Goal: Task Accomplishment & Management: Use online tool/utility

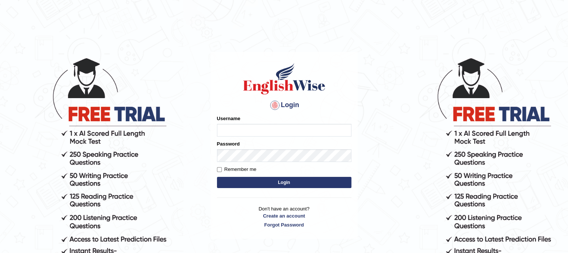
type input "Mannkang"
click at [284, 186] on button "Login" at bounding box center [284, 182] width 134 height 11
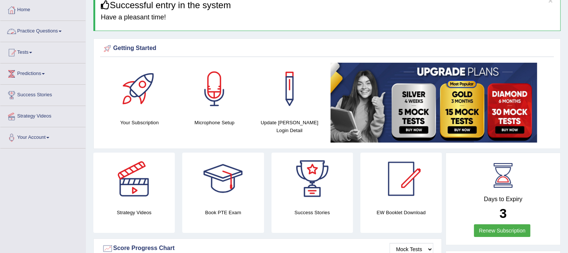
click at [52, 33] on link "Practice Questions" at bounding box center [42, 30] width 85 height 19
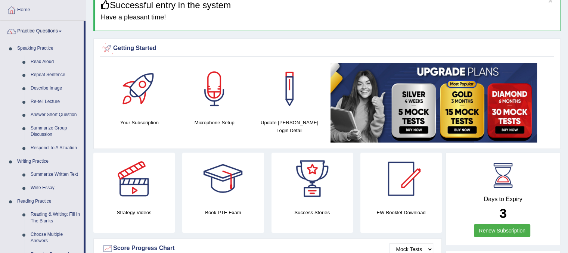
click at [103, 50] on div at bounding box center [107, 48] width 11 height 11
click at [76, 16] on link "Home" at bounding box center [42, 9] width 85 height 19
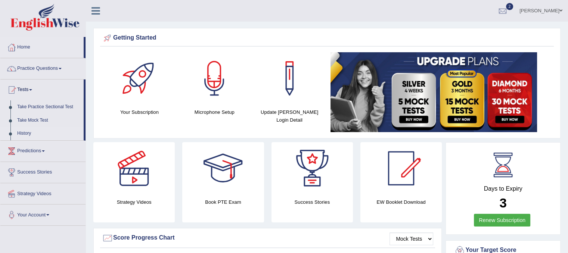
click at [23, 133] on link "History" at bounding box center [49, 133] width 70 height 13
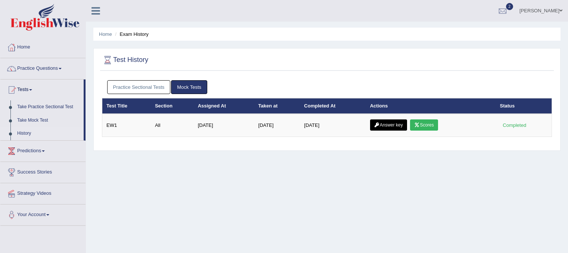
click at [157, 88] on link "Practice Sectional Tests" at bounding box center [138, 87] width 63 height 14
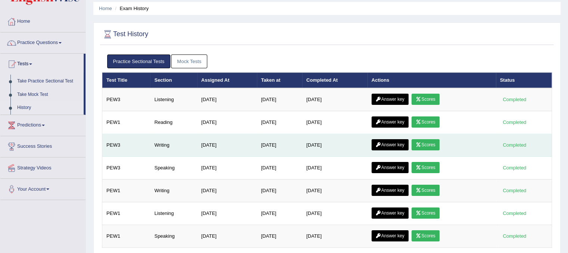
scroll to position [37, 0]
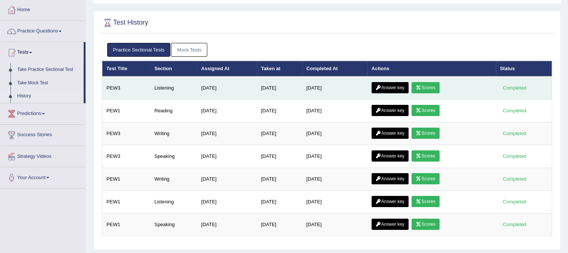
click at [426, 89] on link "Scores" at bounding box center [425, 87] width 28 height 11
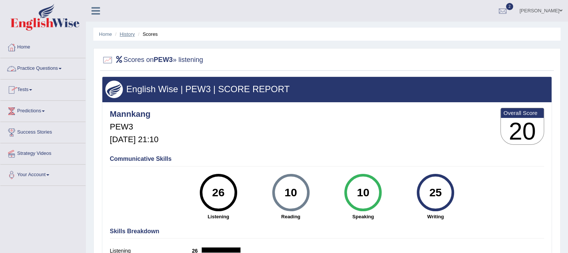
click at [129, 33] on link "History" at bounding box center [127, 34] width 15 height 6
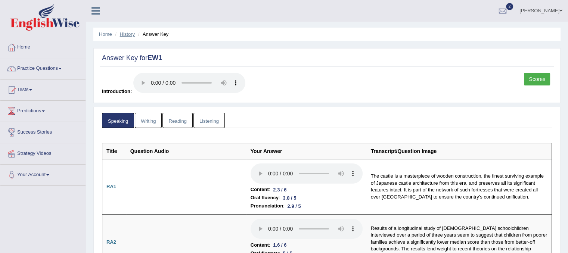
click at [124, 33] on link "History" at bounding box center [127, 34] width 15 height 6
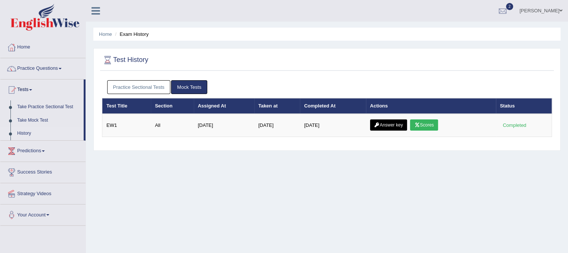
click at [132, 87] on link "Practice Sectional Tests" at bounding box center [138, 87] width 63 height 14
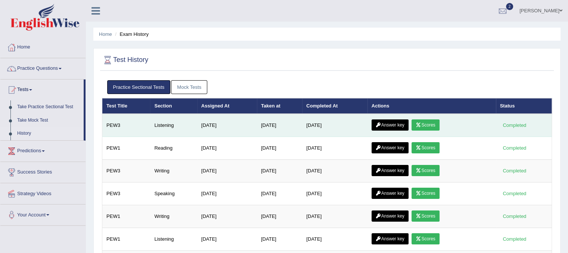
click at [400, 125] on link "Answer key" at bounding box center [389, 124] width 37 height 11
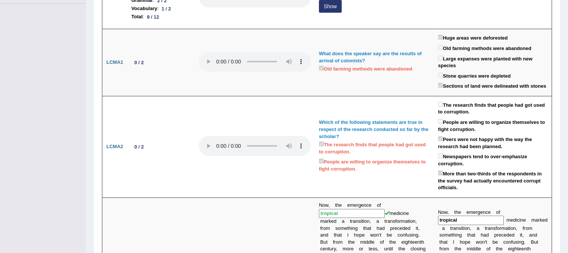
scroll to position [70, 0]
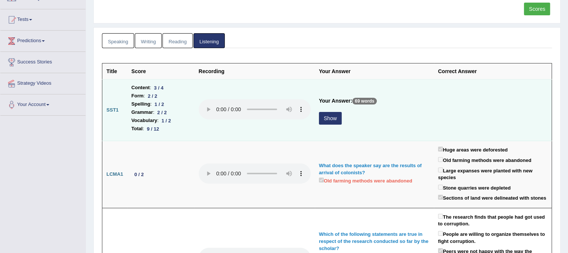
click at [334, 119] on button "Show" at bounding box center [330, 118] width 23 height 13
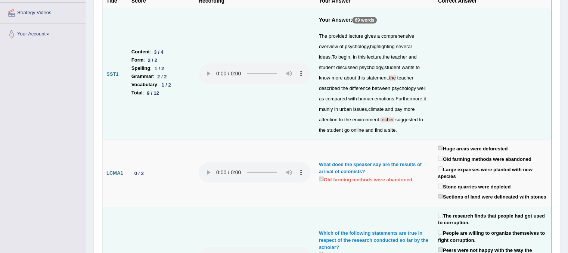
scroll to position [0, 0]
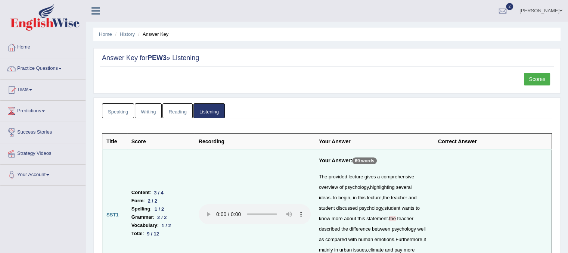
click at [528, 78] on link "Scores" at bounding box center [537, 79] width 26 height 13
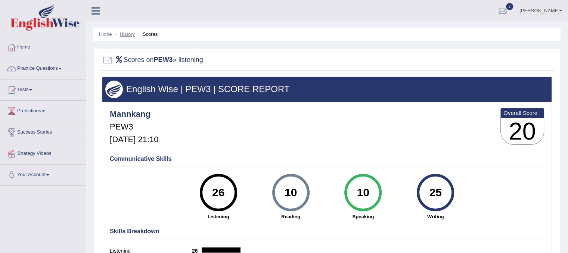
click at [124, 36] on link "History" at bounding box center [127, 34] width 15 height 6
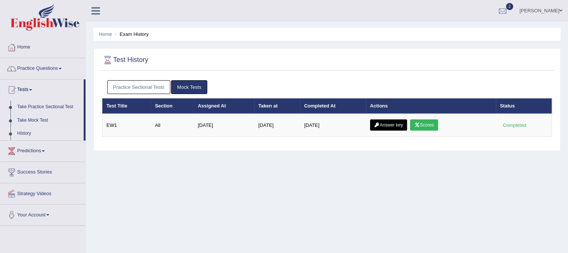
click at [155, 82] on link "Practice Sectional Tests" at bounding box center [138, 87] width 63 height 14
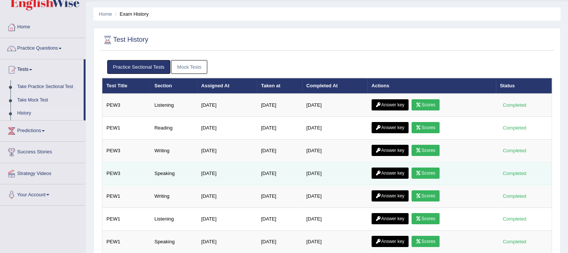
scroll to position [37, 0]
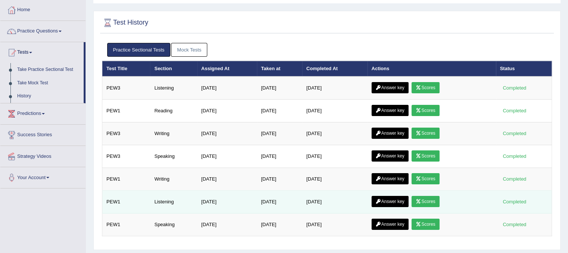
click at [390, 200] on link "Answer key" at bounding box center [389, 201] width 37 height 11
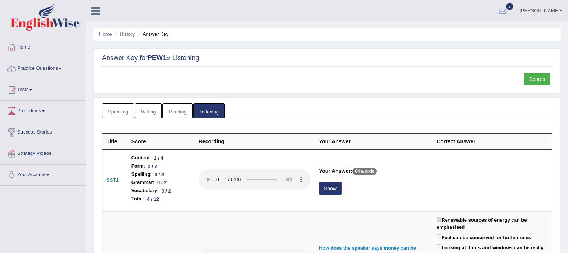
click at [543, 76] on link "Scores" at bounding box center [537, 79] width 26 height 13
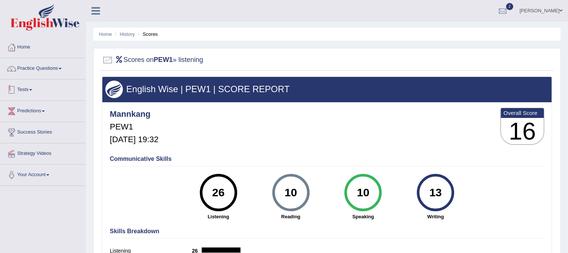
click at [30, 90] on link "Tests" at bounding box center [42, 89] width 85 height 19
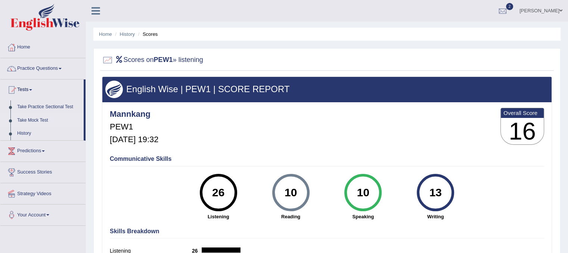
click at [32, 119] on link "Take Mock Test" at bounding box center [49, 120] width 70 height 13
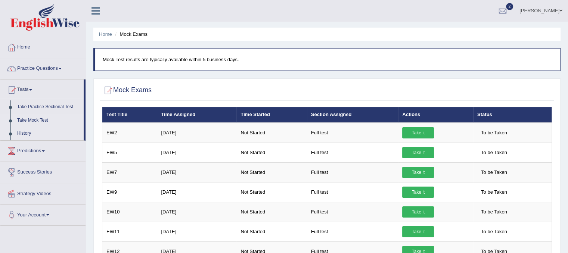
click at [25, 131] on link "History" at bounding box center [49, 133] width 70 height 13
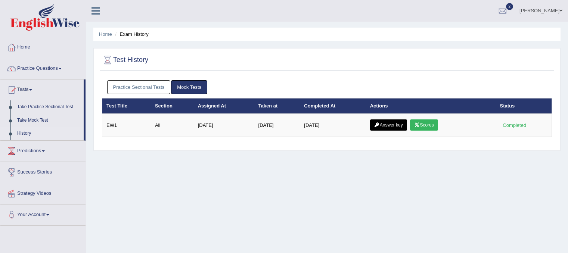
click at [138, 88] on link "Practice Sectional Tests" at bounding box center [138, 87] width 63 height 14
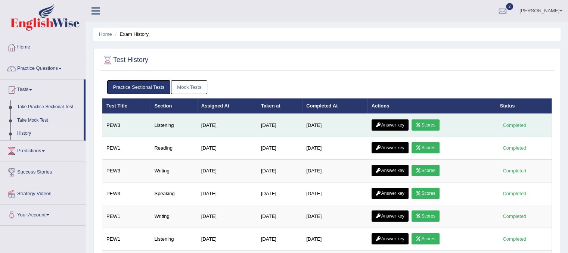
click at [428, 124] on link "Scores" at bounding box center [425, 124] width 28 height 11
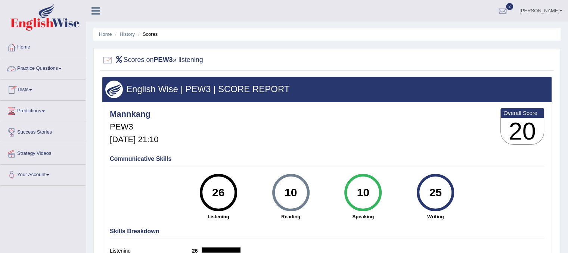
click at [29, 91] on link "Tests" at bounding box center [42, 89] width 85 height 19
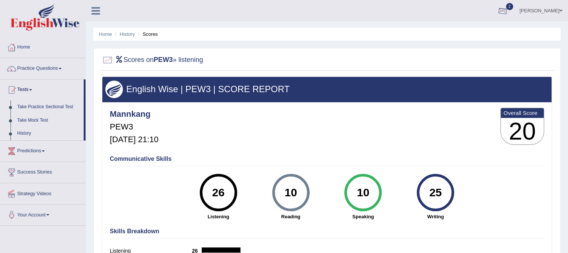
click at [508, 11] on div at bounding box center [502, 11] width 11 height 11
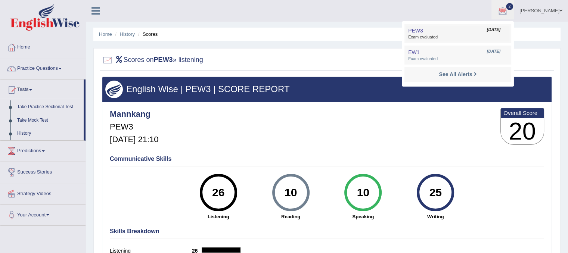
click at [501, 33] on link "PEW3 Oct 2, 2025 Exam evaluated" at bounding box center [457, 34] width 103 height 16
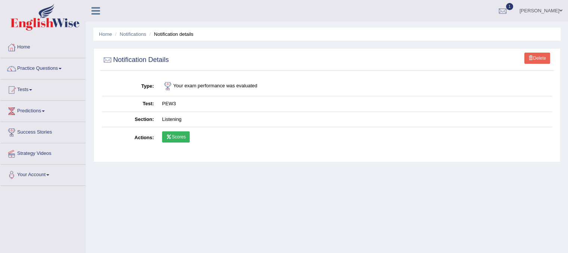
click at [178, 137] on link "Scores" at bounding box center [176, 136] width 28 height 11
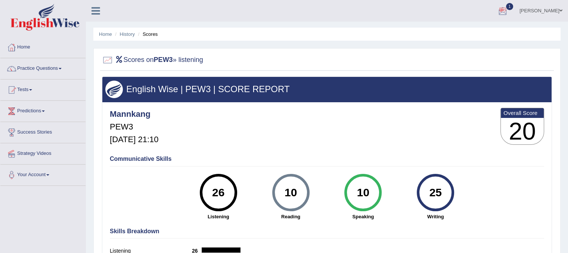
click at [508, 12] on div at bounding box center [502, 11] width 11 height 11
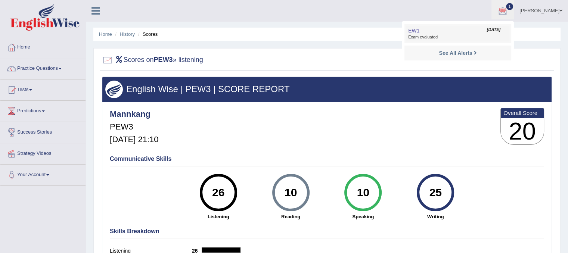
click at [495, 37] on span "Exam evaluated" at bounding box center [457, 37] width 99 height 6
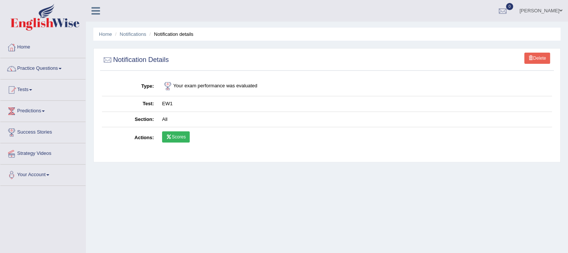
click at [171, 137] on icon at bounding box center [169, 137] width 6 height 4
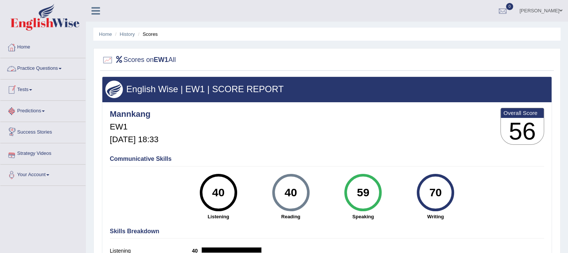
click at [49, 70] on link "Practice Questions" at bounding box center [42, 67] width 85 height 19
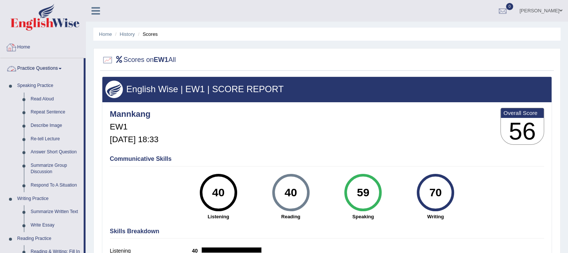
click at [37, 47] on link "Home" at bounding box center [42, 46] width 85 height 19
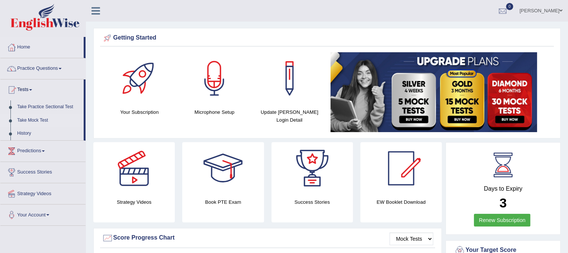
click at [30, 120] on link "Take Mock Test" at bounding box center [49, 120] width 70 height 13
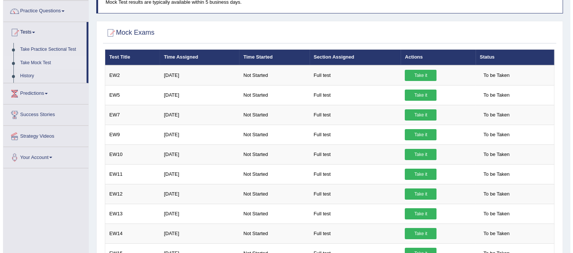
scroll to position [18, 0]
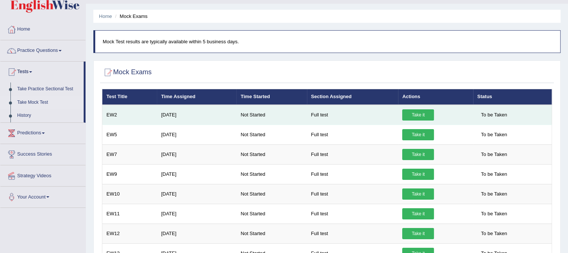
click at [412, 112] on link "Take it" at bounding box center [418, 114] width 32 height 11
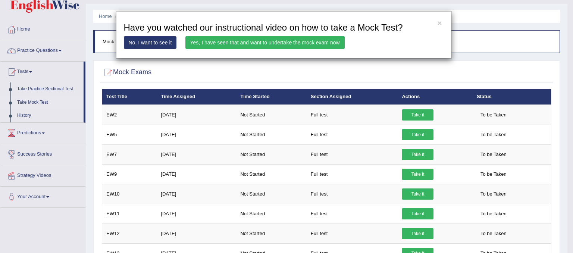
click at [300, 43] on link "Yes, I have seen that and want to undertake the mock exam now" at bounding box center [265, 42] width 159 height 13
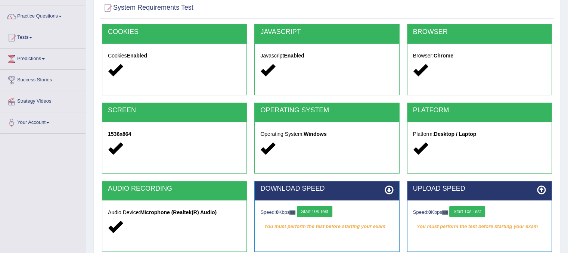
scroll to position [139, 0]
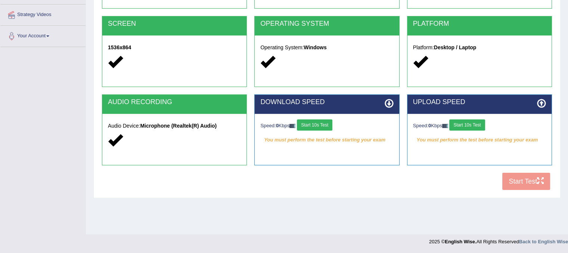
click at [318, 126] on button "Start 10s Test" at bounding box center [314, 124] width 35 height 11
click at [481, 123] on button "Start 10s Test" at bounding box center [466, 124] width 35 height 11
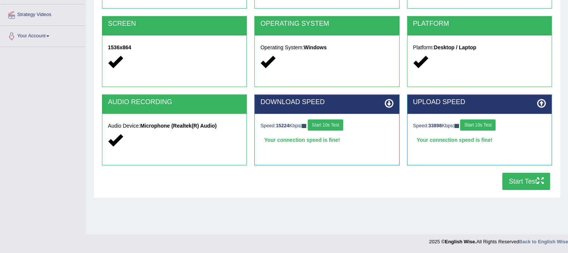
click at [514, 182] on button "Start Test" at bounding box center [526, 181] width 48 height 17
